Goal: Information Seeking & Learning: Learn about a topic

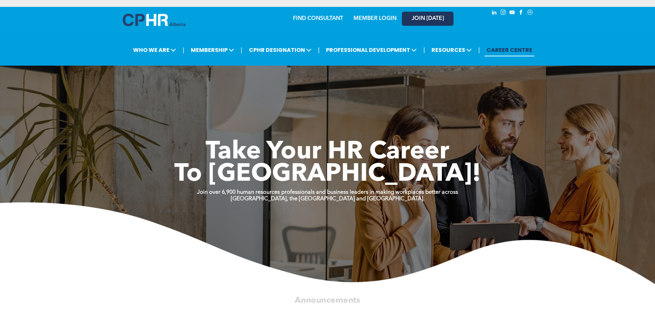
click at [438, 17] on span "JOIN [DATE]" at bounding box center [428, 18] width 32 height 7
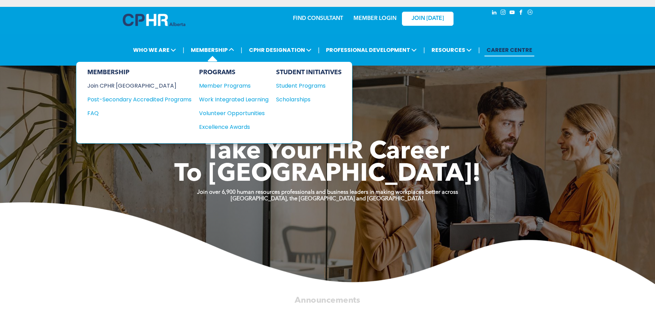
click at [129, 84] on div "Join CPHR [GEOGRAPHIC_DATA]" at bounding box center [134, 86] width 94 height 9
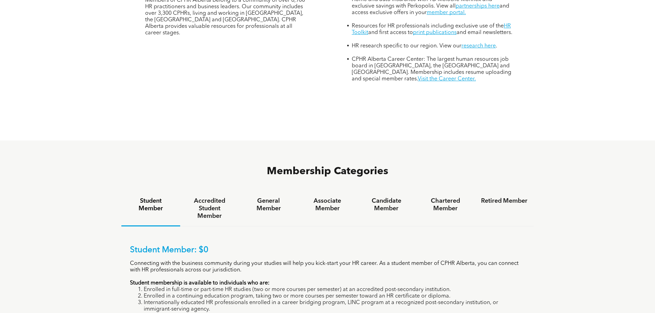
scroll to position [378, 0]
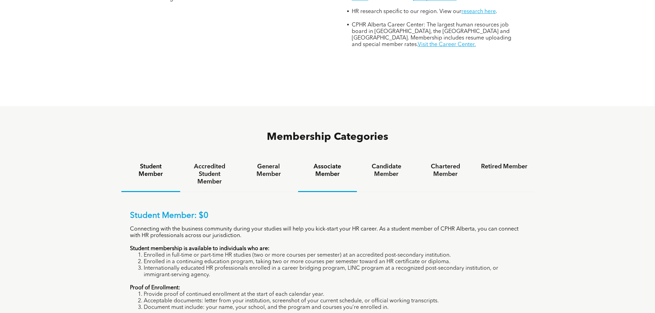
click at [335, 163] on h4 "Associate Member" at bounding box center [327, 170] width 46 height 15
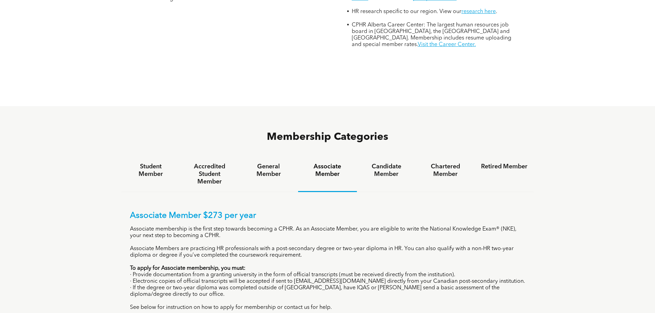
scroll to position [413, 0]
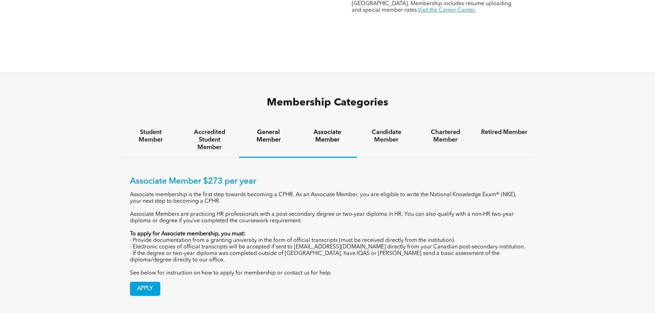
click at [282, 129] on h4 "General Member" at bounding box center [268, 136] width 46 height 15
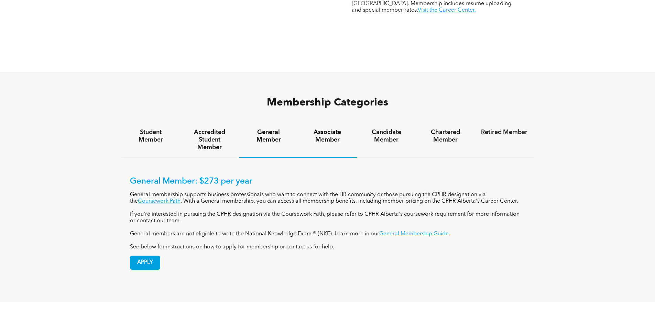
click at [322, 129] on h4 "Associate Member" at bounding box center [327, 136] width 46 height 15
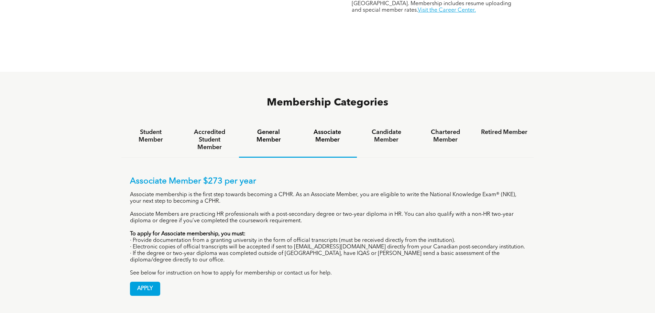
click at [272, 129] on h4 "General Member" at bounding box center [268, 136] width 46 height 15
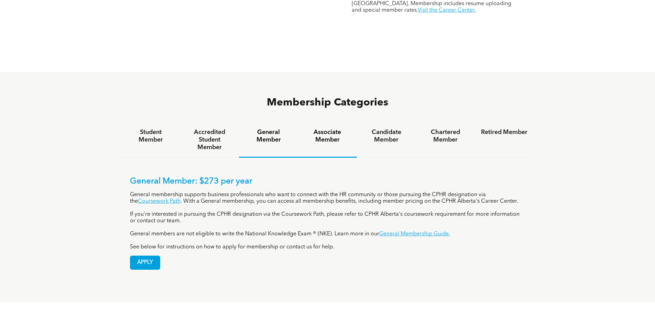
click at [330, 129] on h4 "Associate Member" at bounding box center [327, 136] width 46 height 15
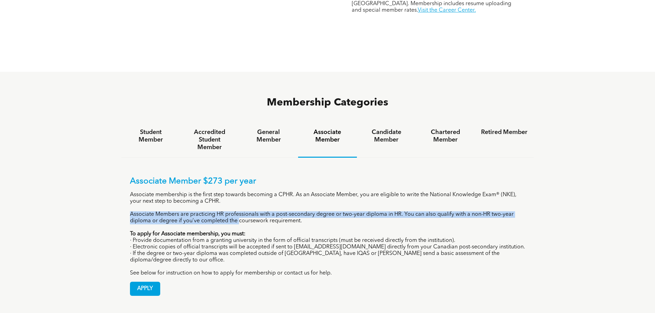
drag, startPoint x: 239, startPoint y: 195, endPoint x: 345, endPoint y: 198, distance: 106.3
click at [345, 198] on div "Associate Member $273 per year Associate membership is the first step towards b…" at bounding box center [328, 227] width 396 height 100
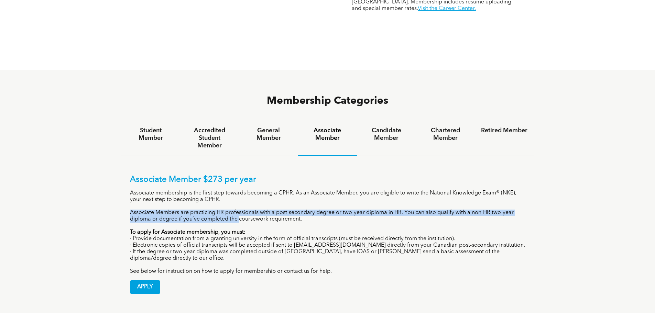
scroll to position [378, 0]
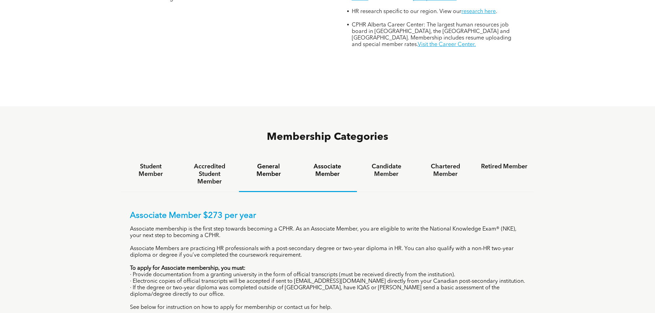
click at [274, 163] on h4 "General Member" at bounding box center [268, 170] width 46 height 15
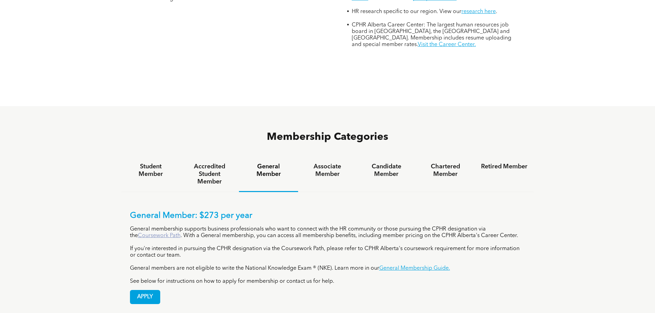
click at [144, 233] on link "Coursework Path" at bounding box center [159, 236] width 43 height 6
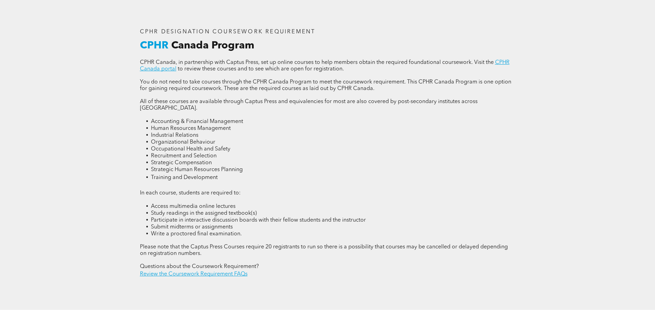
scroll to position [929, 0]
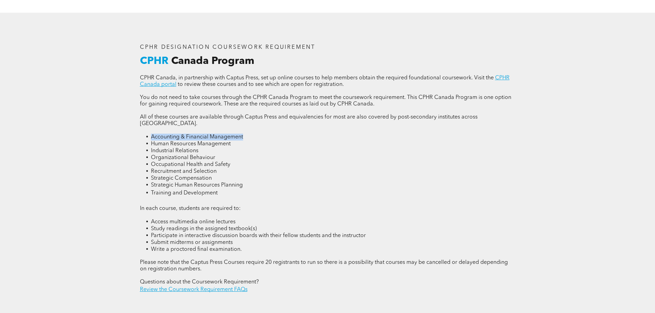
drag, startPoint x: 250, startPoint y: 130, endPoint x: 145, endPoint y: 131, distance: 104.9
click at [151, 134] on li "Accounting & Financial Management" at bounding box center [333, 137] width 365 height 7
drag, startPoint x: 249, startPoint y: 136, endPoint x: 146, endPoint y: 136, distance: 103.9
click at [151, 141] on li "Human Resources Management" at bounding box center [333, 144] width 365 height 7
drag, startPoint x: 205, startPoint y: 141, endPoint x: 150, endPoint y: 144, distance: 55.1
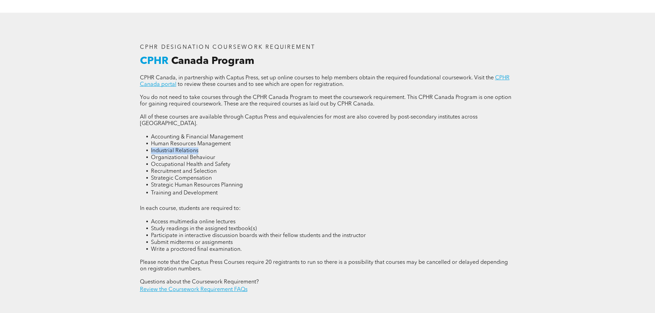
click at [151, 148] on li "Industrial Relations" at bounding box center [333, 151] width 365 height 7
drag, startPoint x: 202, startPoint y: 146, endPoint x: 125, endPoint y: 148, distance: 77.4
click at [125, 148] on div "CPHR DESIGNATION COURSEWORK REQUIREMENT CPHR Canada Program CPHR Canada, in par…" at bounding box center [327, 169] width 413 height 313
drag, startPoint x: 249, startPoint y: 157, endPoint x: 146, endPoint y: 158, distance: 102.9
click at [151, 161] on li "Occupational Health and Safety" at bounding box center [333, 164] width 365 height 7
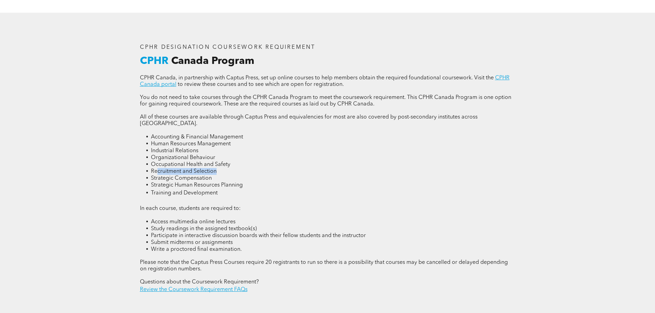
drag, startPoint x: 219, startPoint y: 163, endPoint x: 157, endPoint y: 159, distance: 62.4
click at [157, 168] on li "Recruitment and Selection" at bounding box center [333, 171] width 365 height 7
drag, startPoint x: 211, startPoint y: 168, endPoint x: 168, endPoint y: 169, distance: 42.7
click at [168, 176] on span "Strategic Compensation" at bounding box center [181, 179] width 61 height 6
drag, startPoint x: 248, startPoint y: 174, endPoint x: 152, endPoint y: 174, distance: 96.3
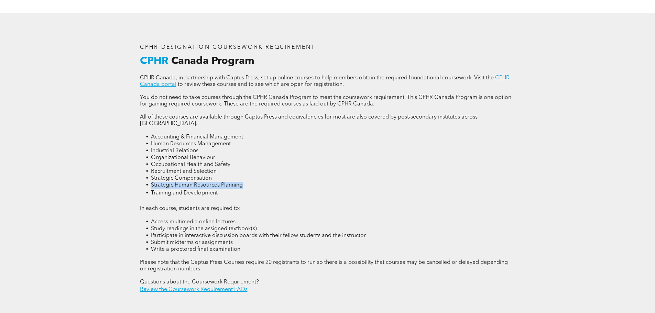
click at [152, 182] on li "Strategic Human Resources Planning" at bounding box center [333, 185] width 365 height 7
drag, startPoint x: 222, startPoint y: 182, endPoint x: 149, endPoint y: 182, distance: 73.6
click at [151, 189] on li "Training and Development" at bounding box center [333, 193] width 365 height 9
click at [221, 154] on li "Organizational Behaviour" at bounding box center [333, 157] width 365 height 7
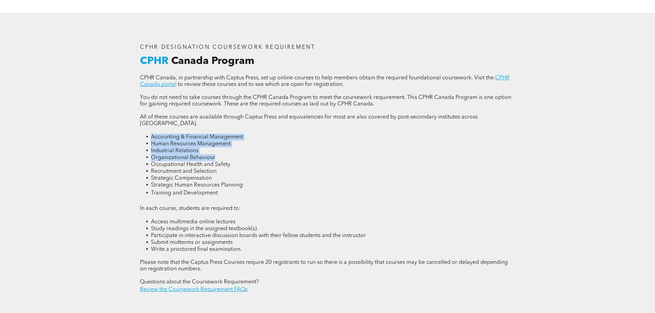
drag, startPoint x: 214, startPoint y: 147, endPoint x: 143, endPoint y: 128, distance: 73.5
click at [143, 134] on ul "Accounting & Financial Management Human Resources Management Industrial Relatio…" at bounding box center [328, 166] width 376 height 64
click at [292, 154] on li "Organizational Behaviour" at bounding box center [333, 157] width 365 height 7
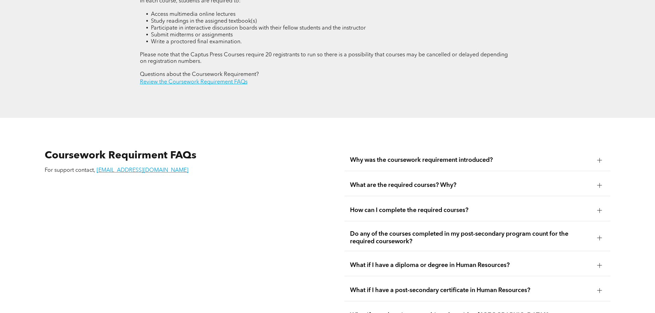
scroll to position [1170, 0]
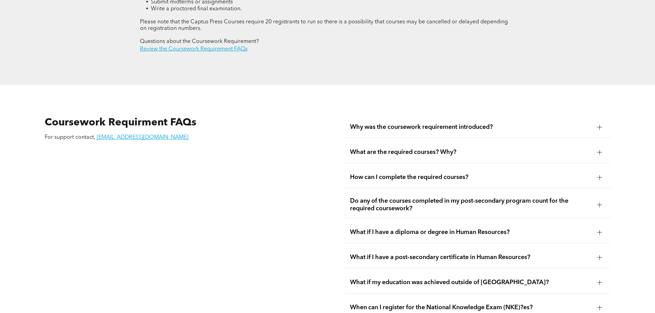
click at [601, 127] on div at bounding box center [600, 127] width 5 height 0
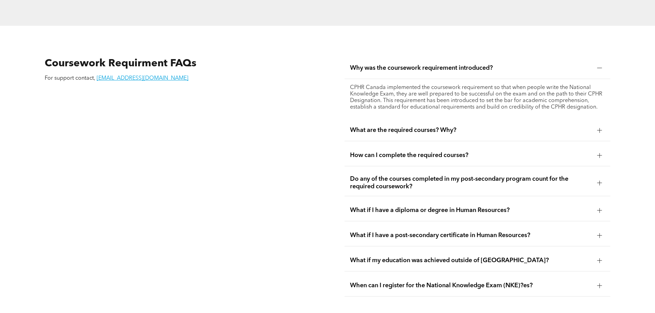
scroll to position [1239, 0]
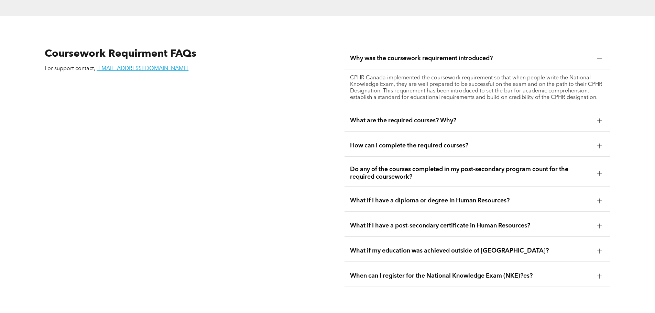
click at [602, 116] on div at bounding box center [600, 121] width 10 height 10
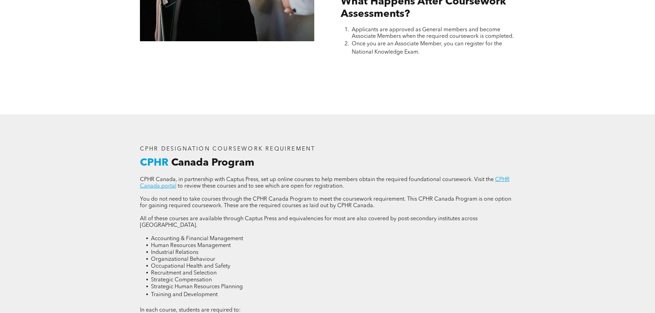
scroll to position [860, 0]
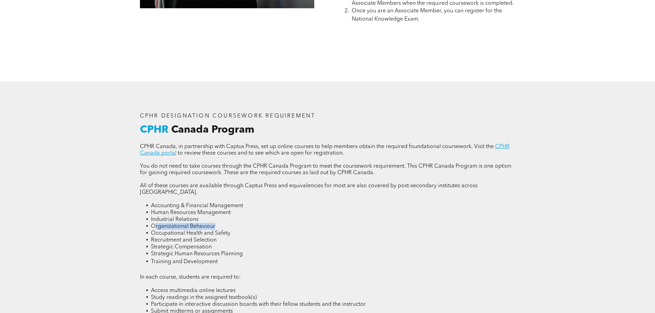
drag, startPoint x: 221, startPoint y: 214, endPoint x: 170, endPoint y: 213, distance: 50.2
click at [154, 223] on li "Organizational Behaviour" at bounding box center [333, 226] width 365 height 7
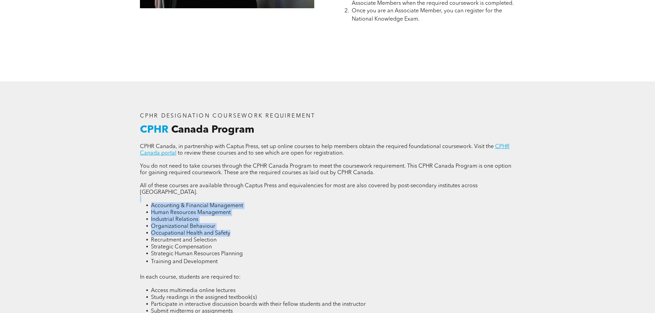
drag, startPoint x: 239, startPoint y: 221, endPoint x: 142, endPoint y: 193, distance: 101.4
click at [142, 193] on div "CPHR Canada, in partnership with Captus Press, set up online courses to help me…" at bounding box center [328, 253] width 376 height 219
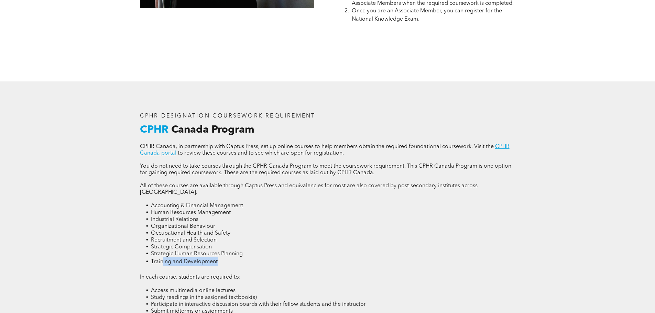
drag, startPoint x: 162, startPoint y: 251, endPoint x: 217, endPoint y: 254, distance: 55.8
click at [217, 259] on span "Training and Development" at bounding box center [184, 262] width 67 height 6
click at [238, 252] on span "Strategic Human Resources Planning" at bounding box center [197, 255] width 92 height 6
drag, startPoint x: 246, startPoint y: 242, endPoint x: 149, endPoint y: 232, distance: 97.9
click at [149, 232] on ul "Accounting & Financial Management Human Resources Management Industrial Relatio…" at bounding box center [328, 235] width 376 height 64
